Goal: Information Seeking & Learning: Learn about a topic

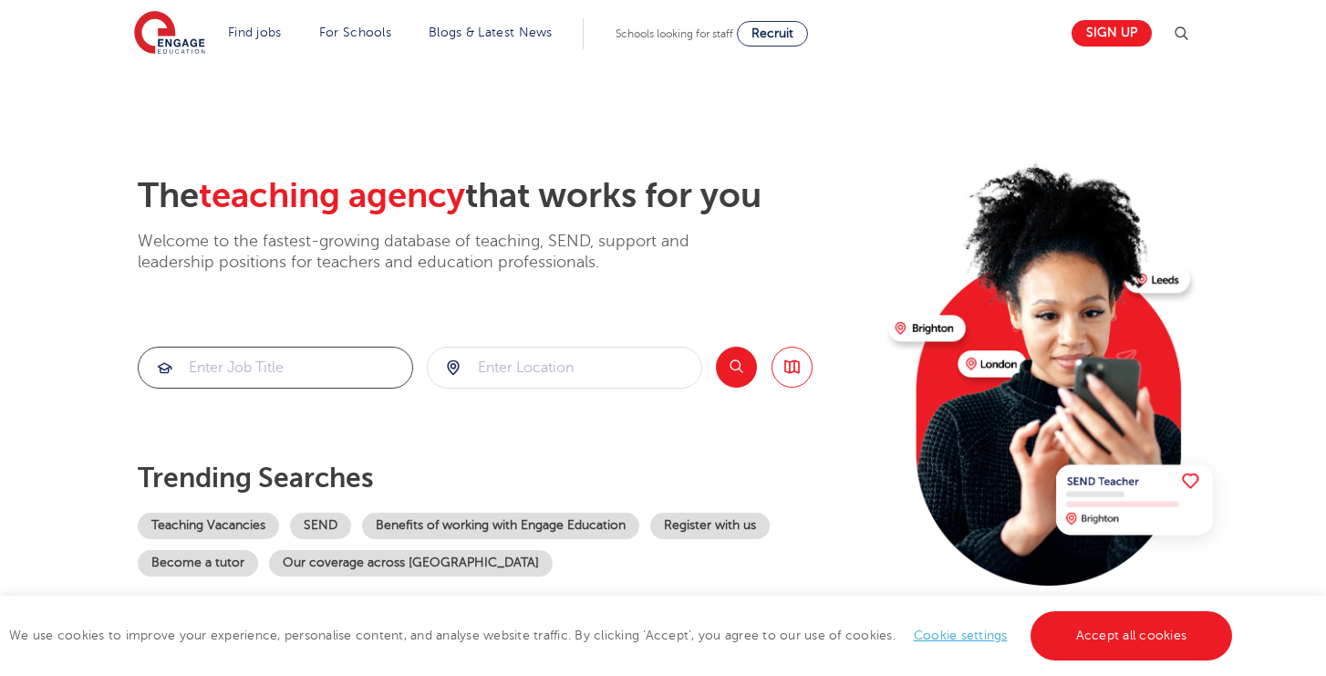
click at [317, 372] on input "search" at bounding box center [276, 367] width 274 height 40
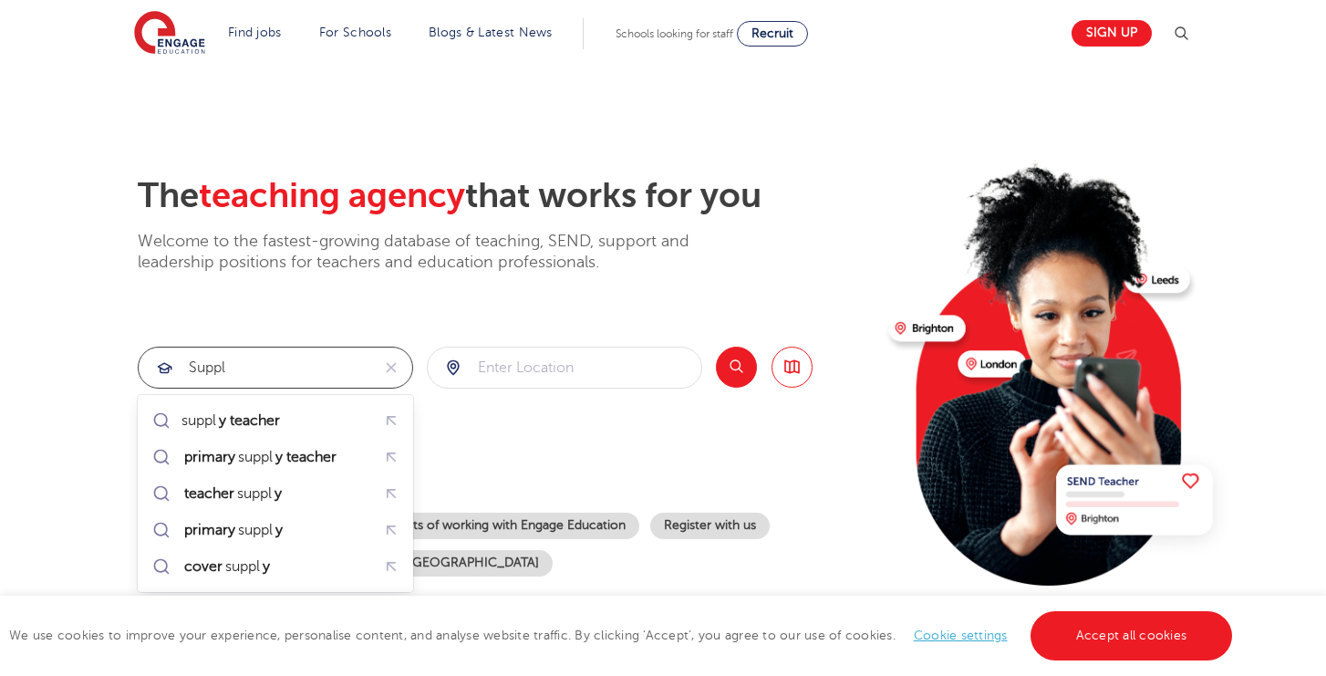
type input "supply teacher"
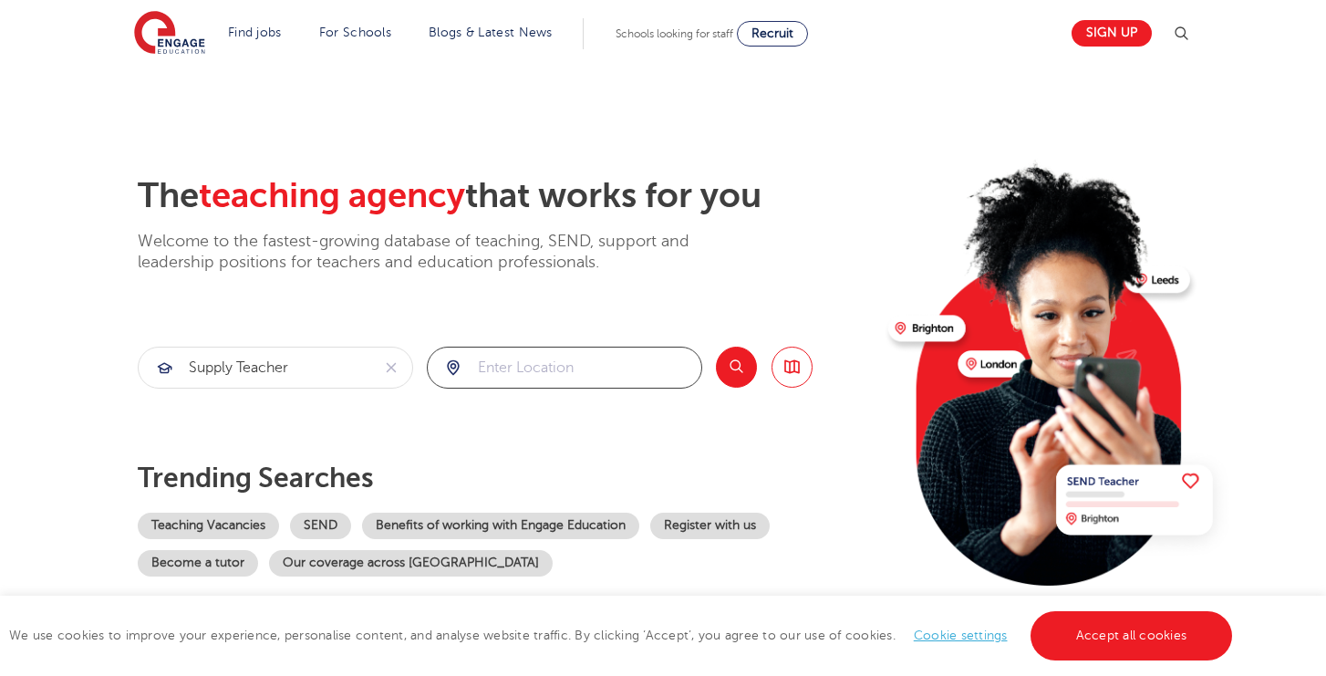
click at [568, 352] on input "search" at bounding box center [565, 367] width 274 height 40
click button "Submit" at bounding box center [0, 0] width 0 height 0
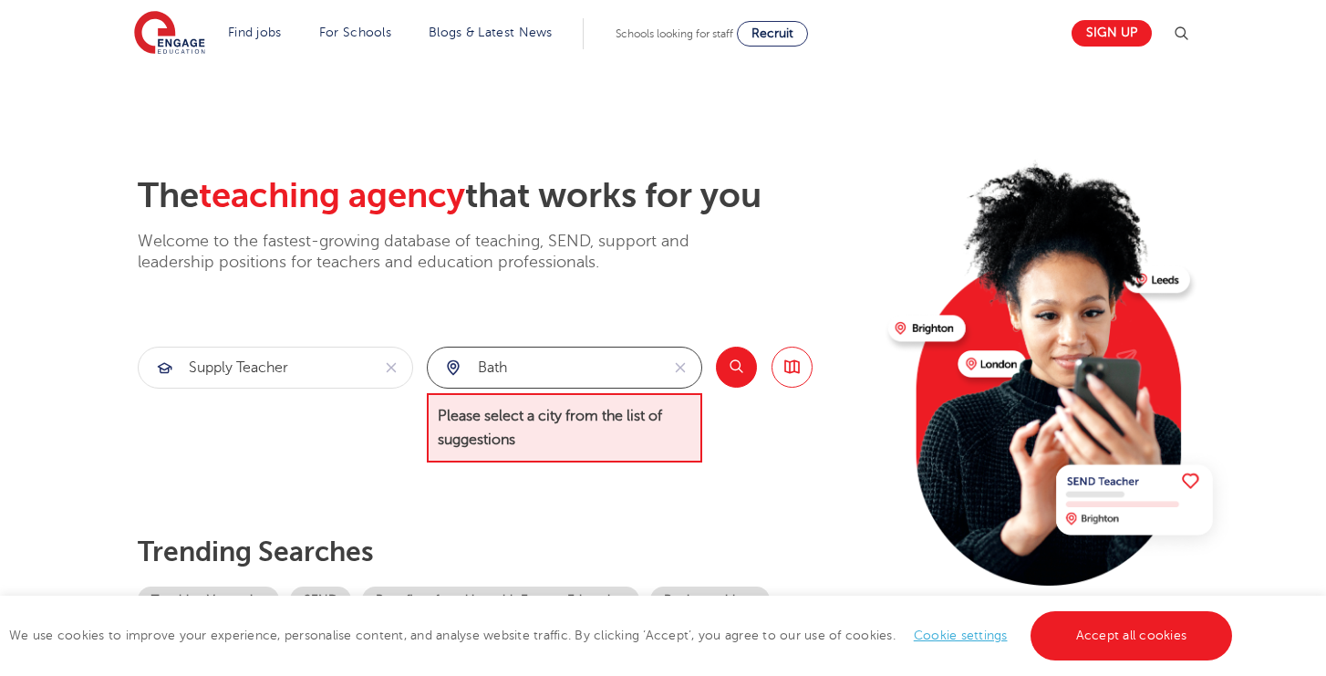
click at [592, 382] on input "bath" at bounding box center [544, 367] width 232 height 40
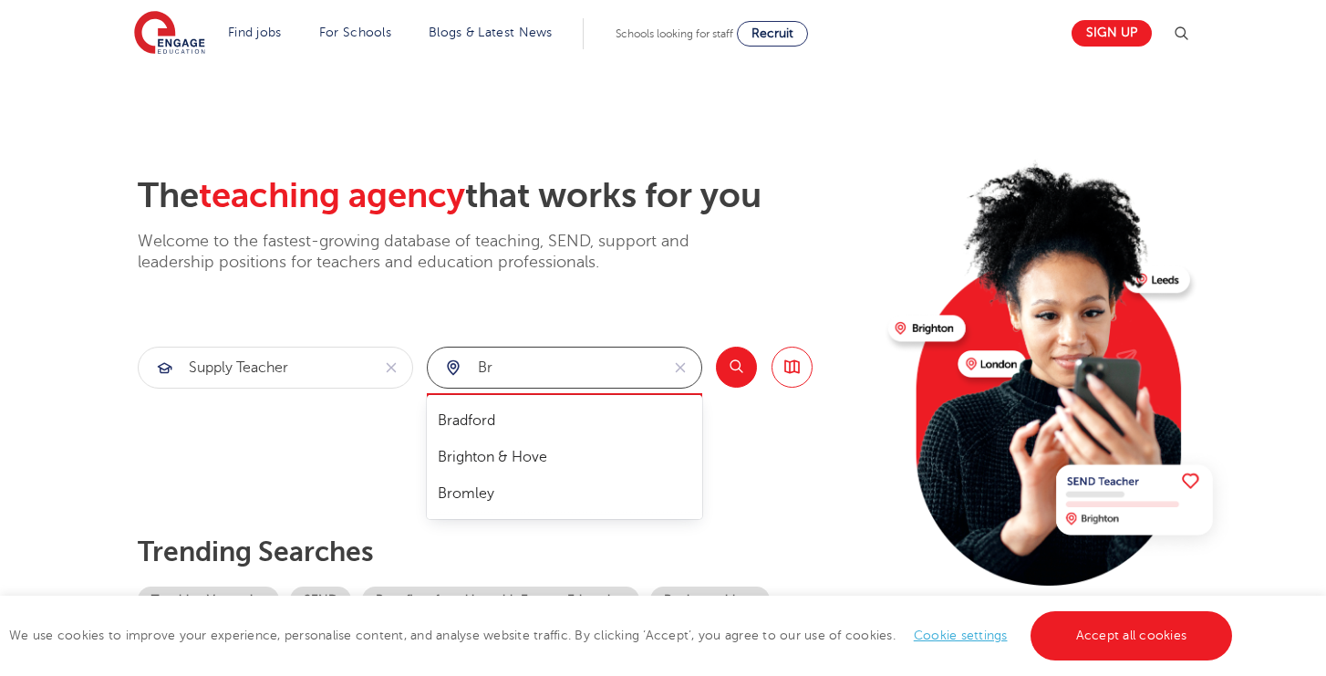
type input "b"
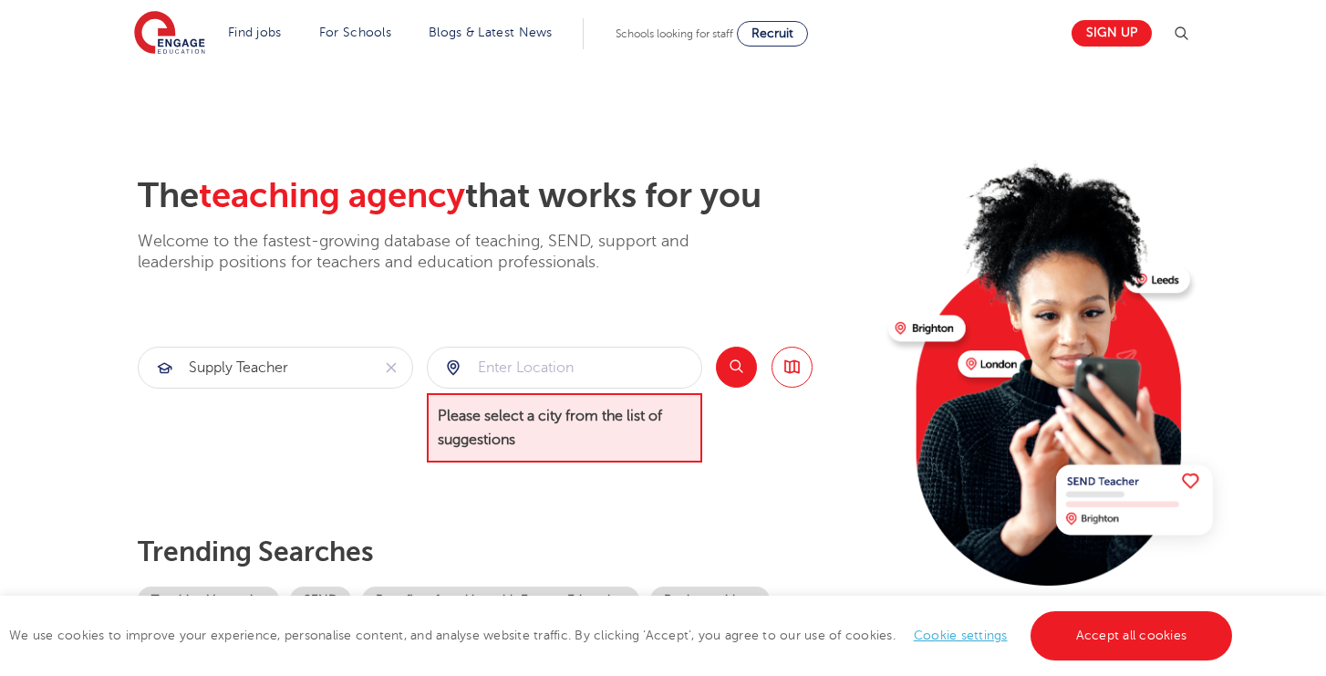
click at [740, 363] on button "Search" at bounding box center [736, 367] width 41 height 41
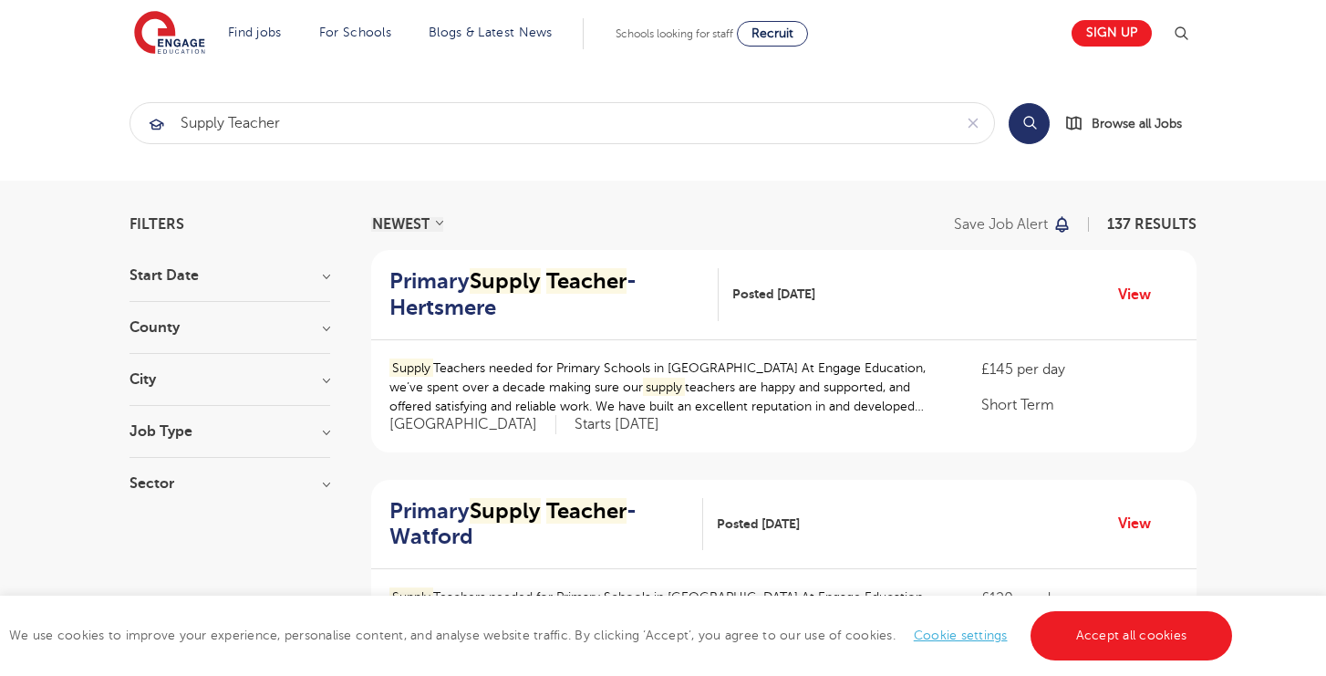
click at [300, 326] on h3 "County" at bounding box center [230, 327] width 201 height 15
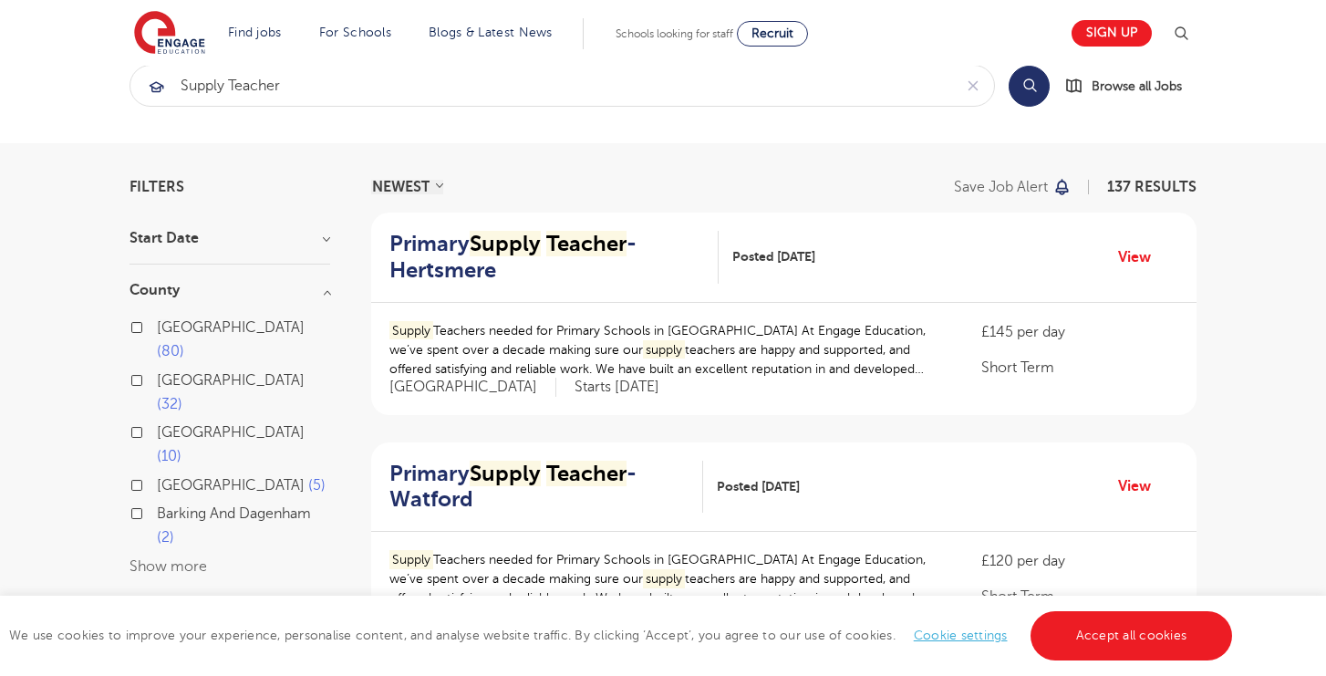
scroll to position [39, 0]
click at [163, 556] on button "Show more" at bounding box center [169, 564] width 78 height 16
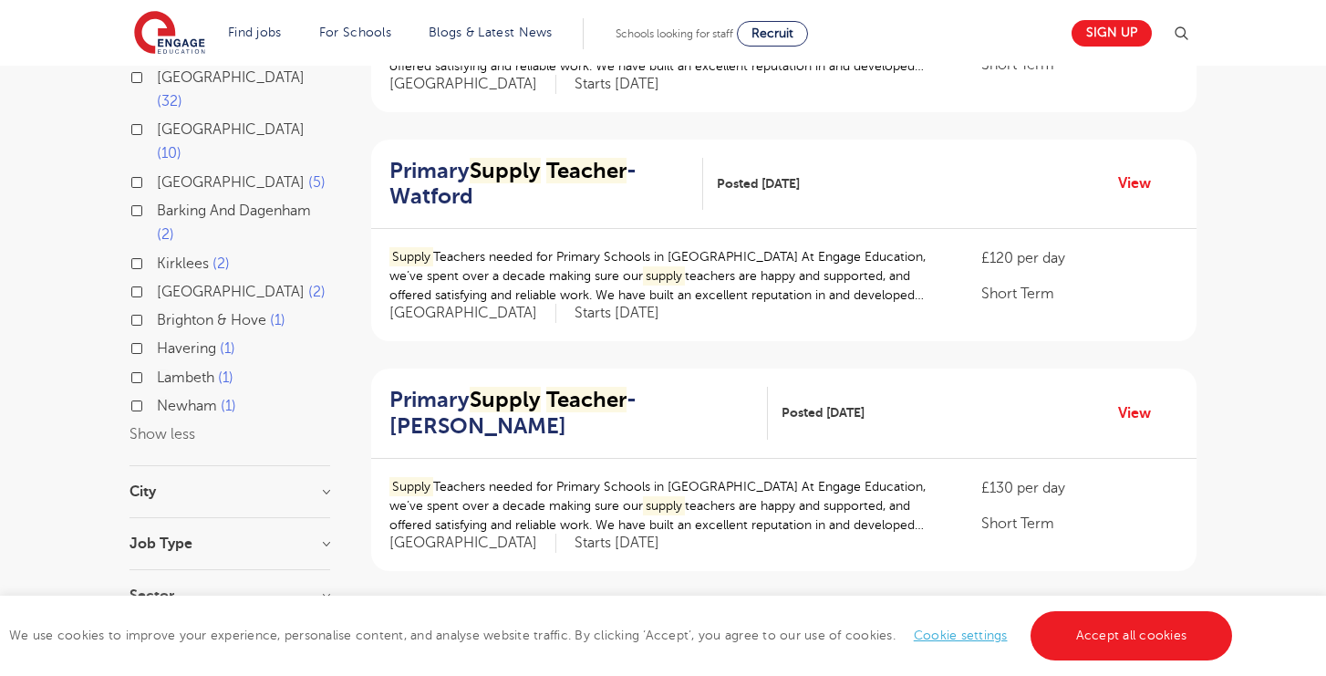
scroll to position [344, 0]
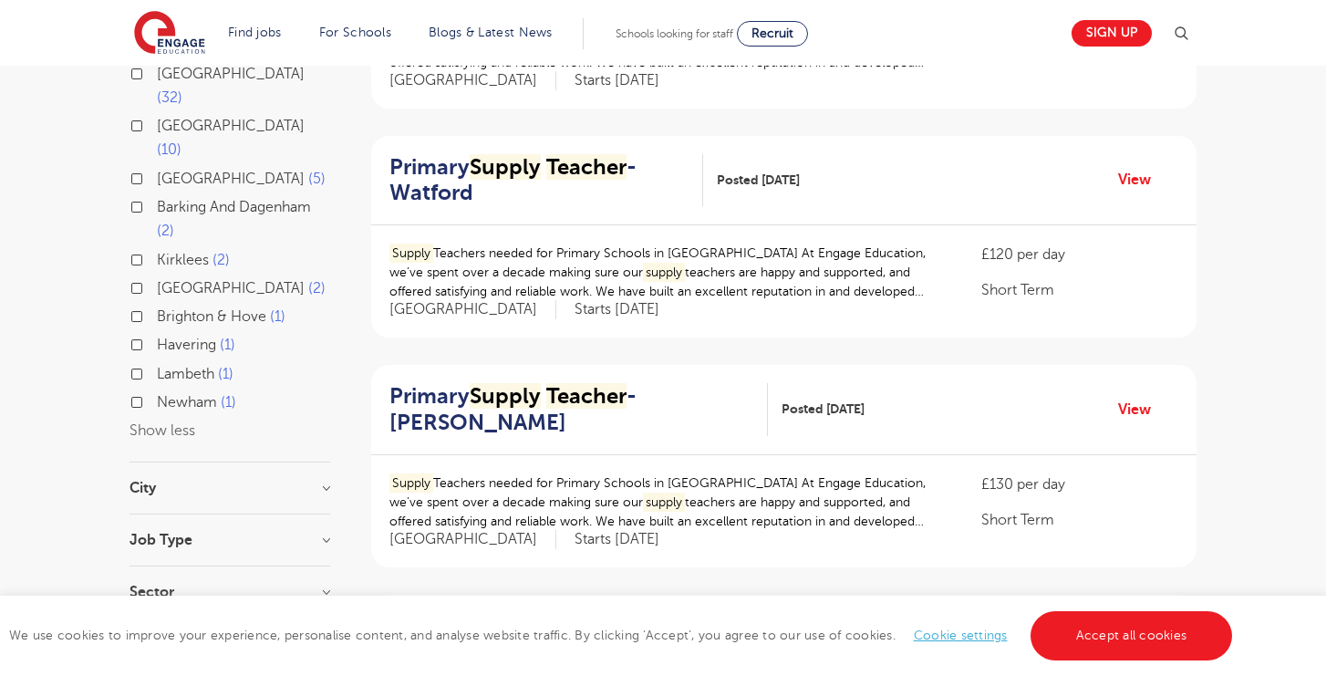
click at [246, 481] on h3 "City" at bounding box center [230, 488] width 201 height 15
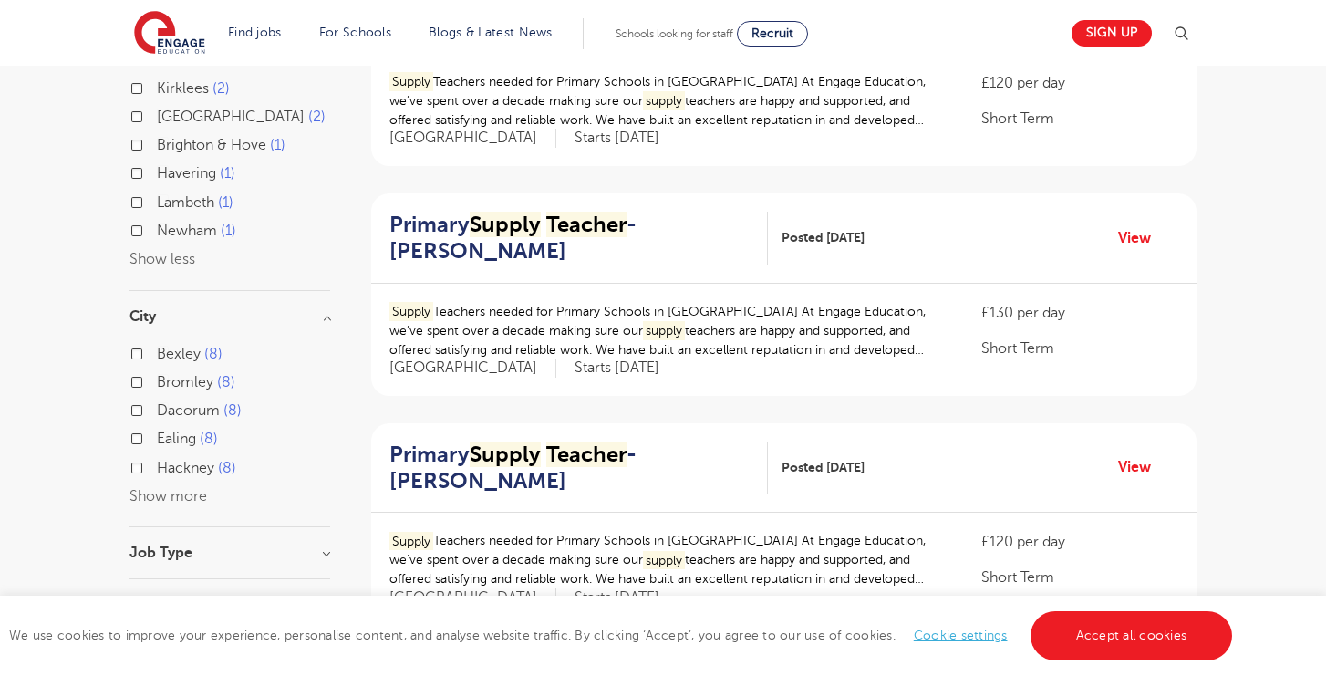
scroll to position [516, 0]
click at [182, 427] on div "Bexley 8 Bromley 8 Dacorum 8 Ealing 8 [PERSON_NAME] 8 Show more" at bounding box center [230, 424] width 201 height 167
click at [191, 487] on button "Show more" at bounding box center [169, 495] width 78 height 16
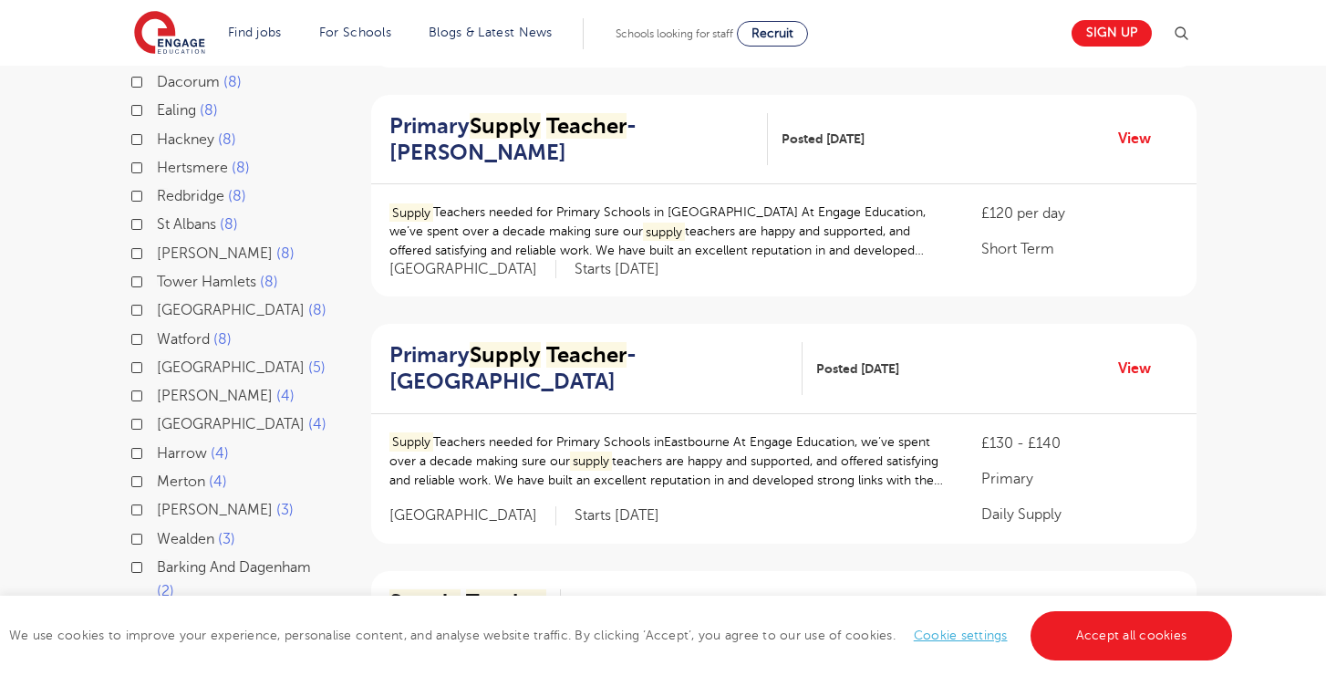
scroll to position [850, 0]
